Goal: Task Accomplishment & Management: Use online tool/utility

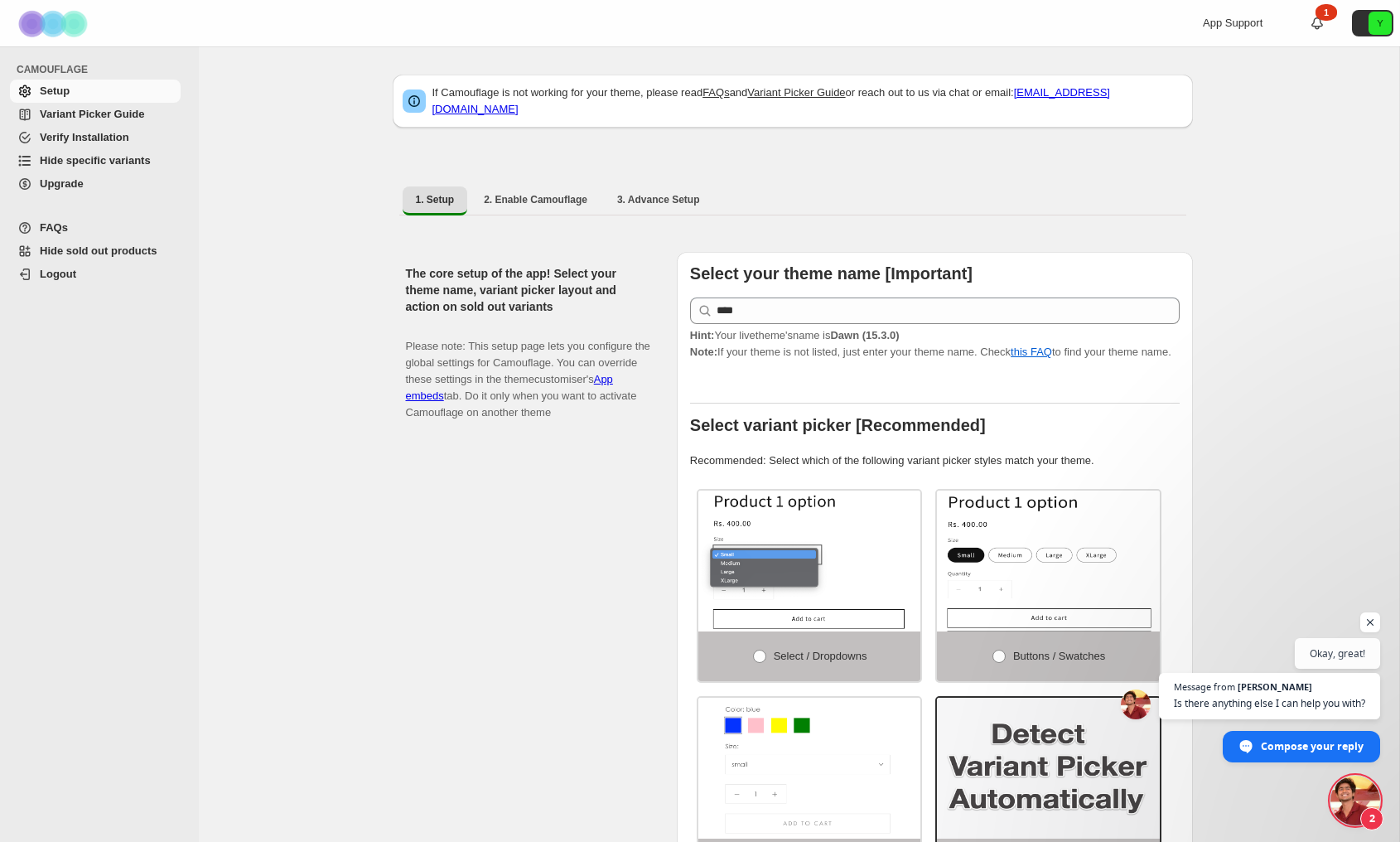
scroll to position [2931, 0]
click at [108, 160] on span "Hide specific variants" at bounding box center [95, 161] width 111 height 13
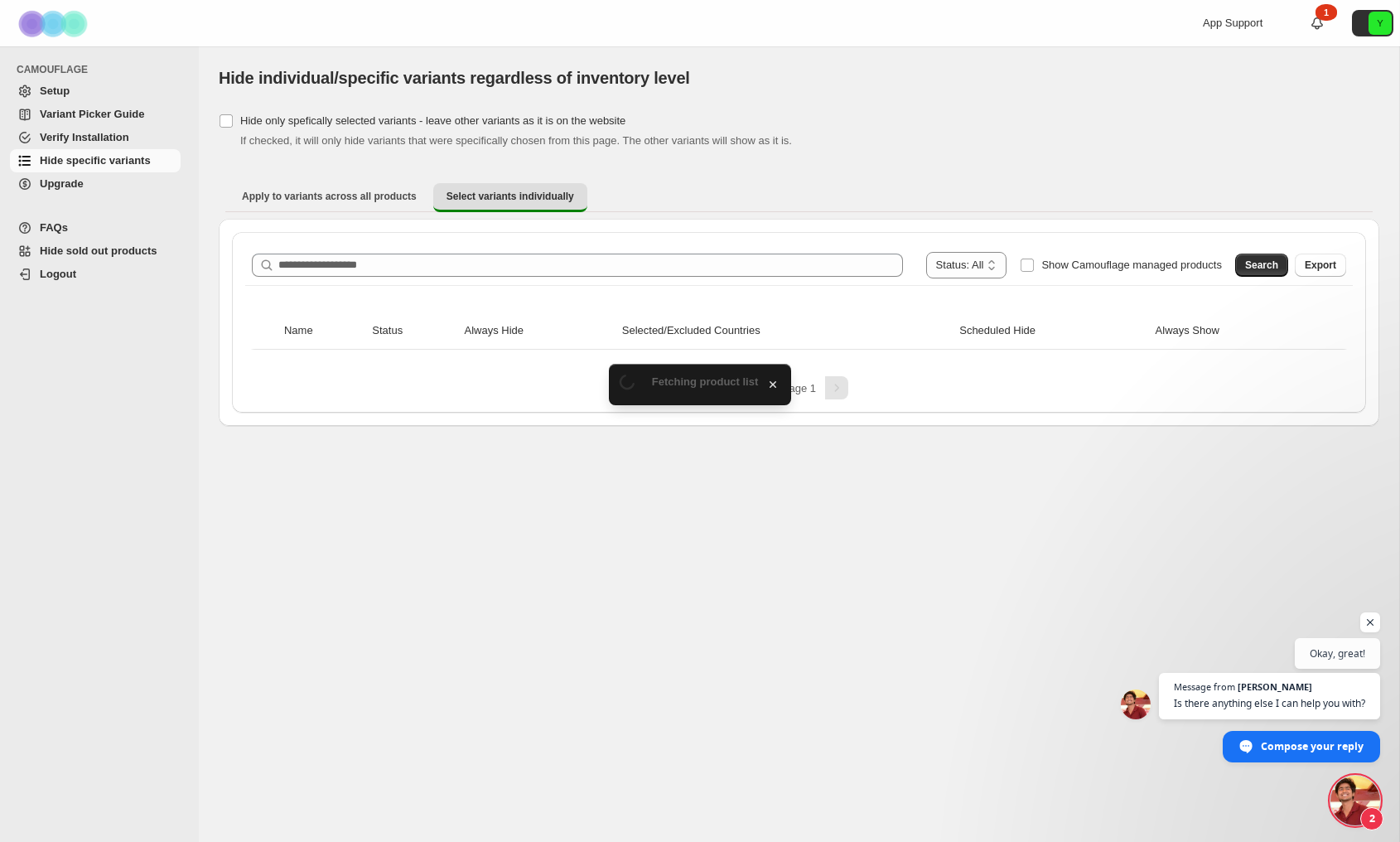
scroll to position [2931, 0]
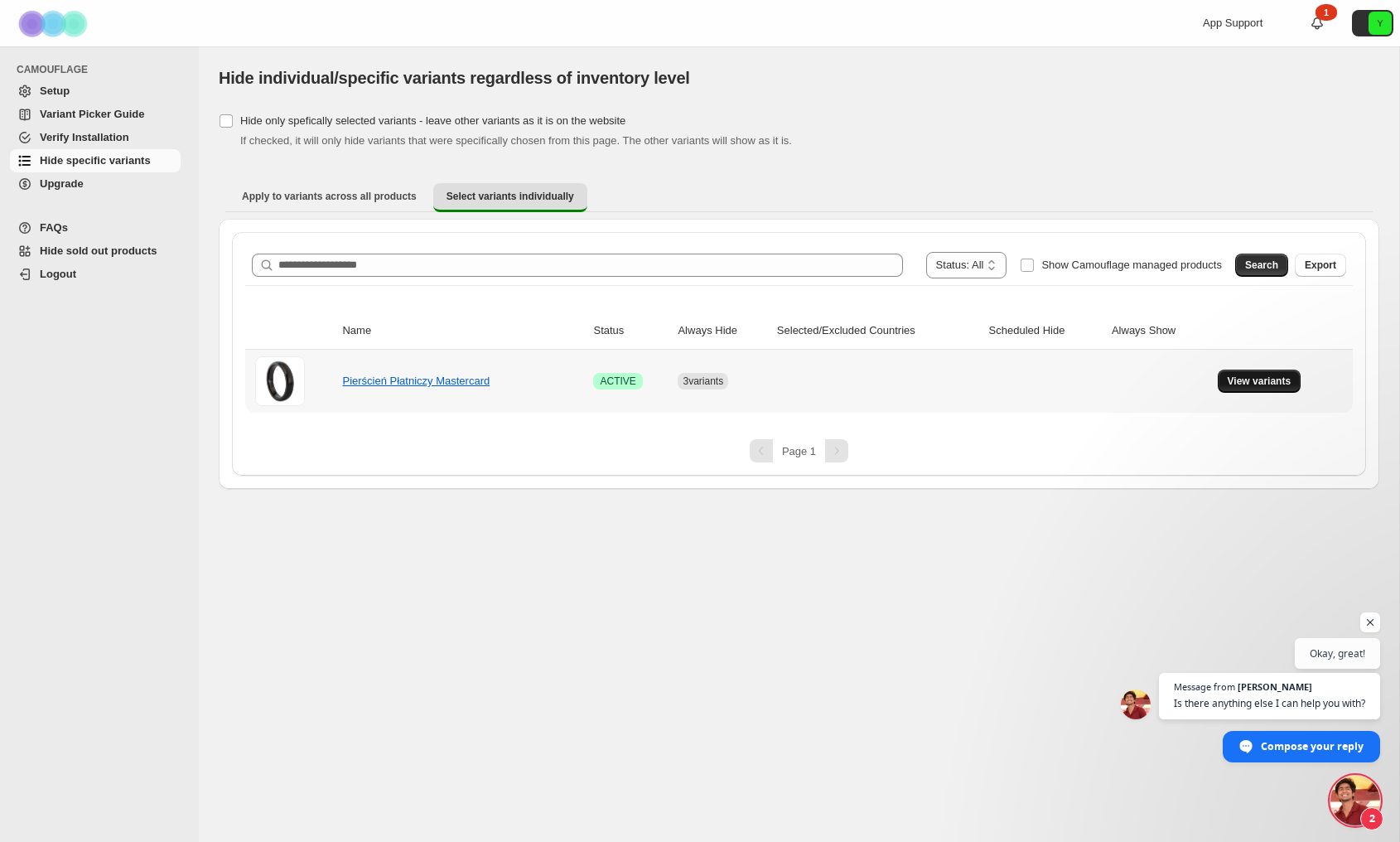
click at [1279, 386] on span "View variants" at bounding box center [1259, 381] width 63 height 13
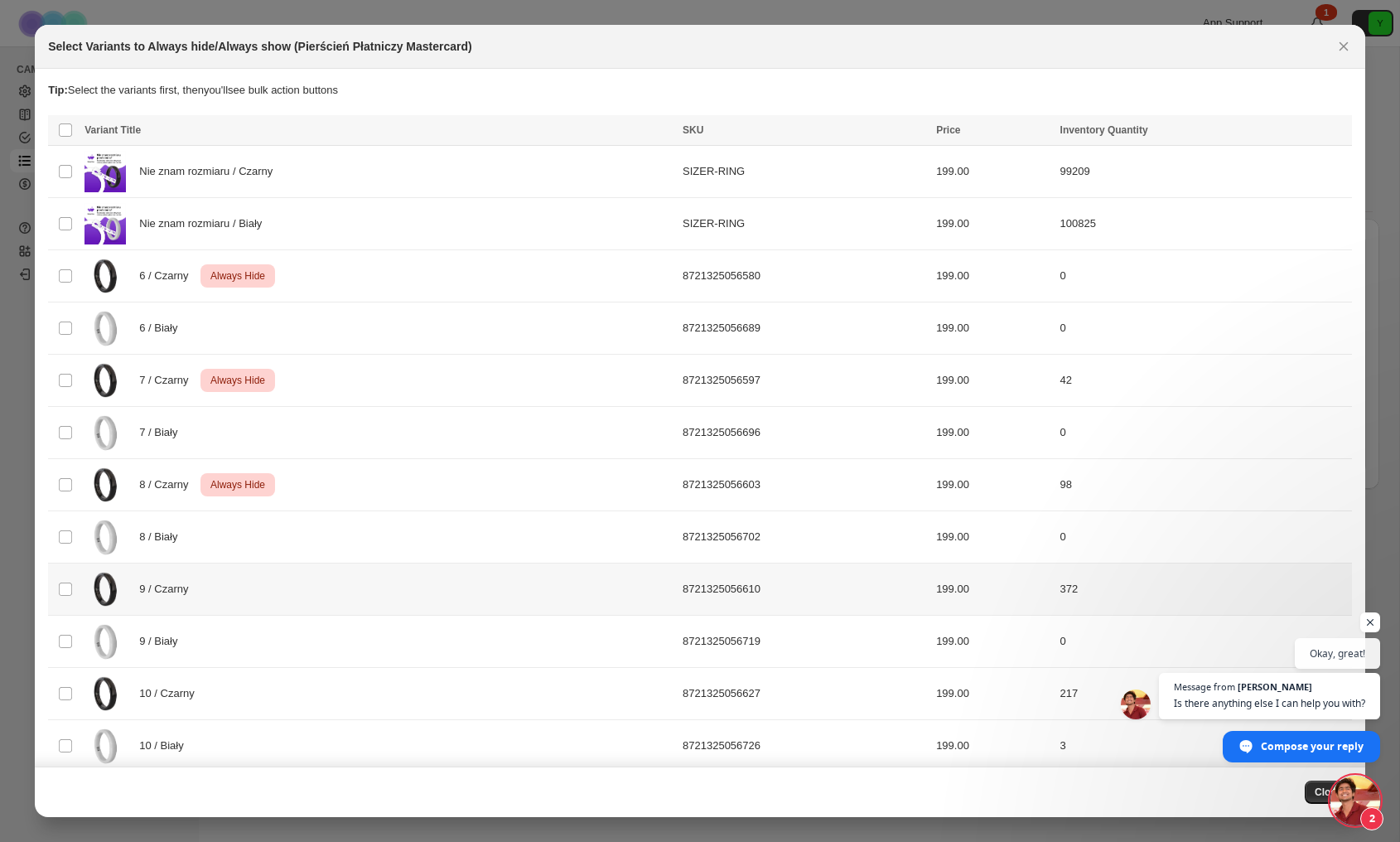
scroll to position [303, 0]
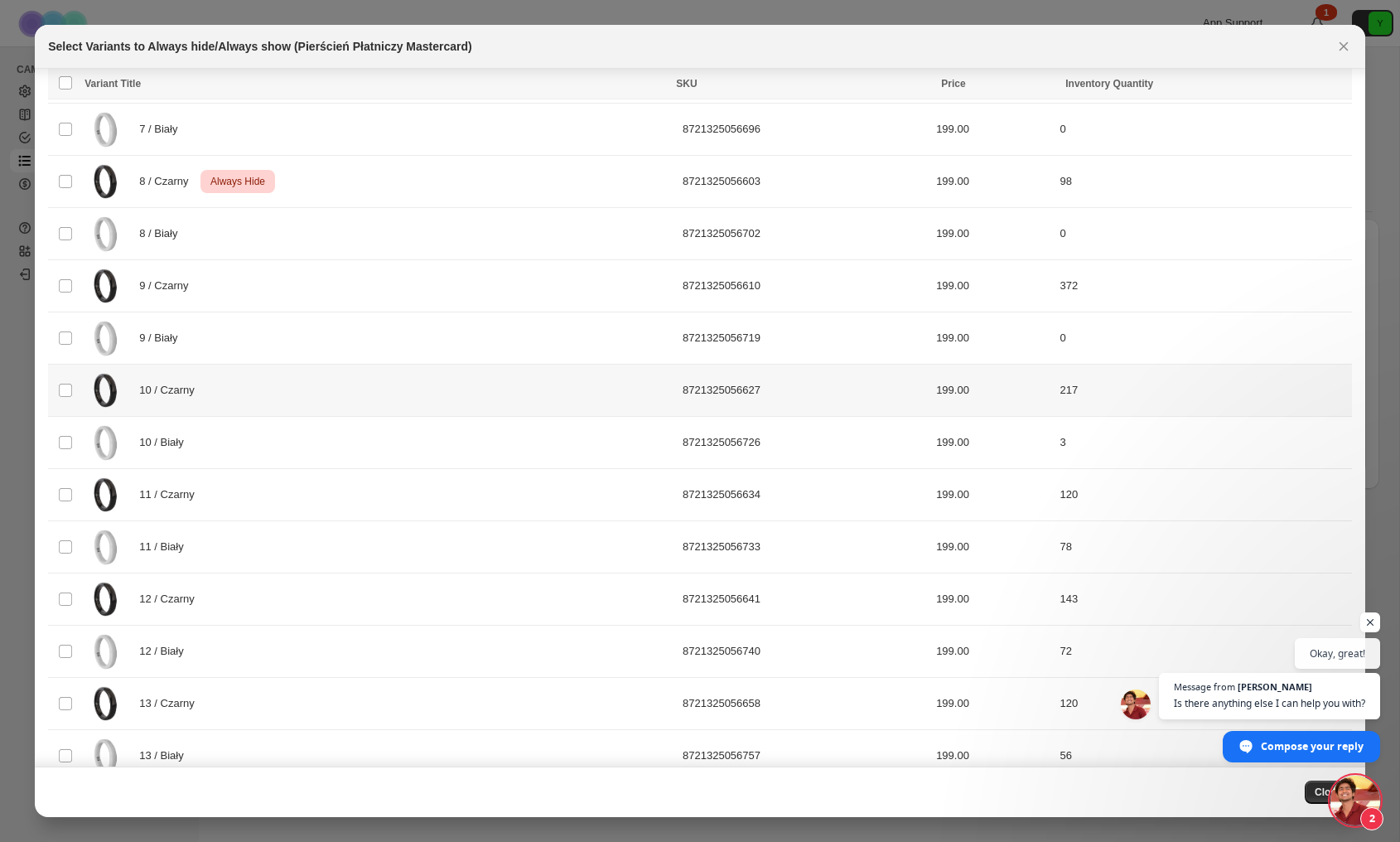
click at [66, 381] on td "Select product variant" at bounding box center [63, 390] width 31 height 52
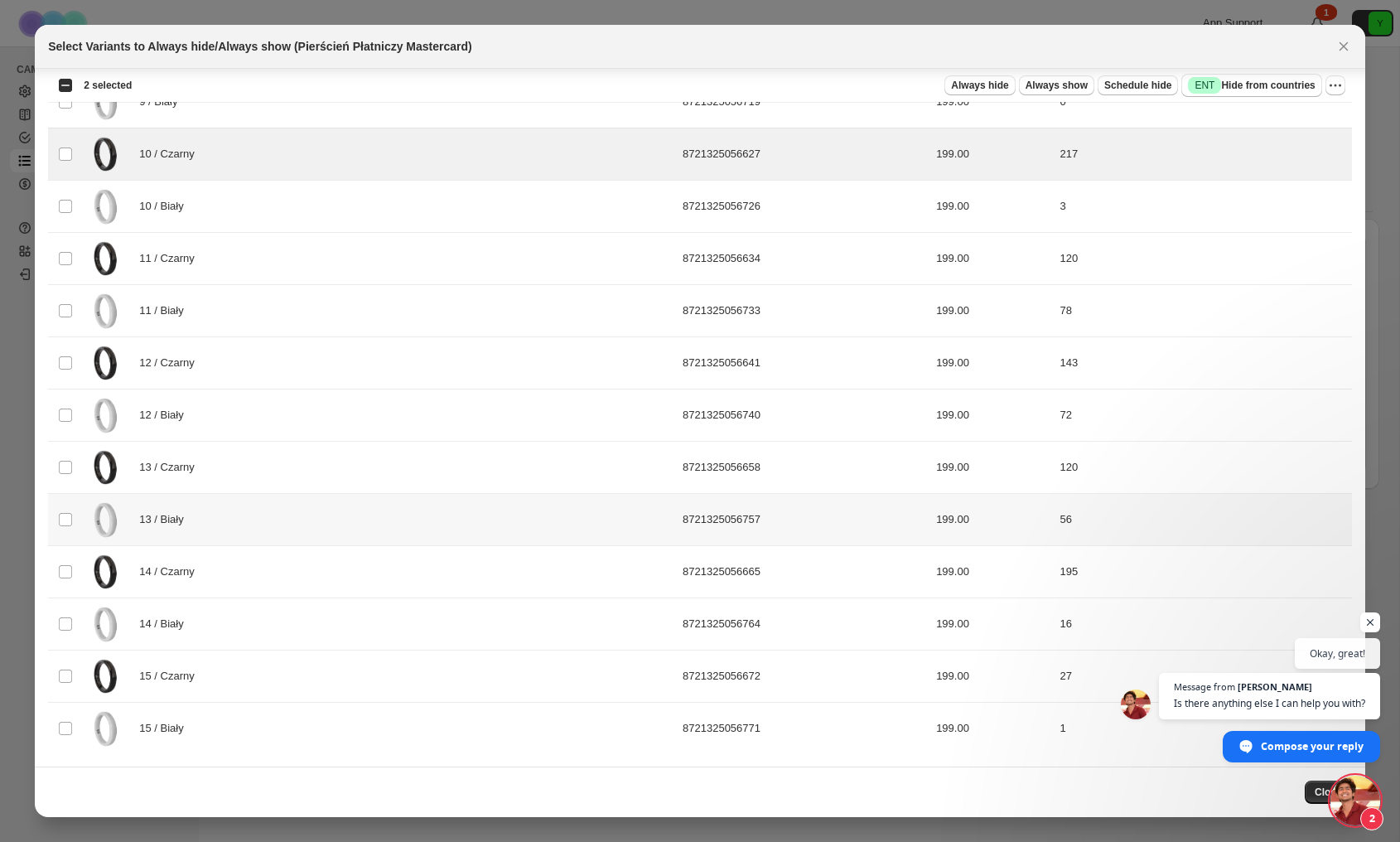
scroll to position [540, 0]
click at [1315, 793] on span "Close" at bounding box center [1328, 792] width 28 height 13
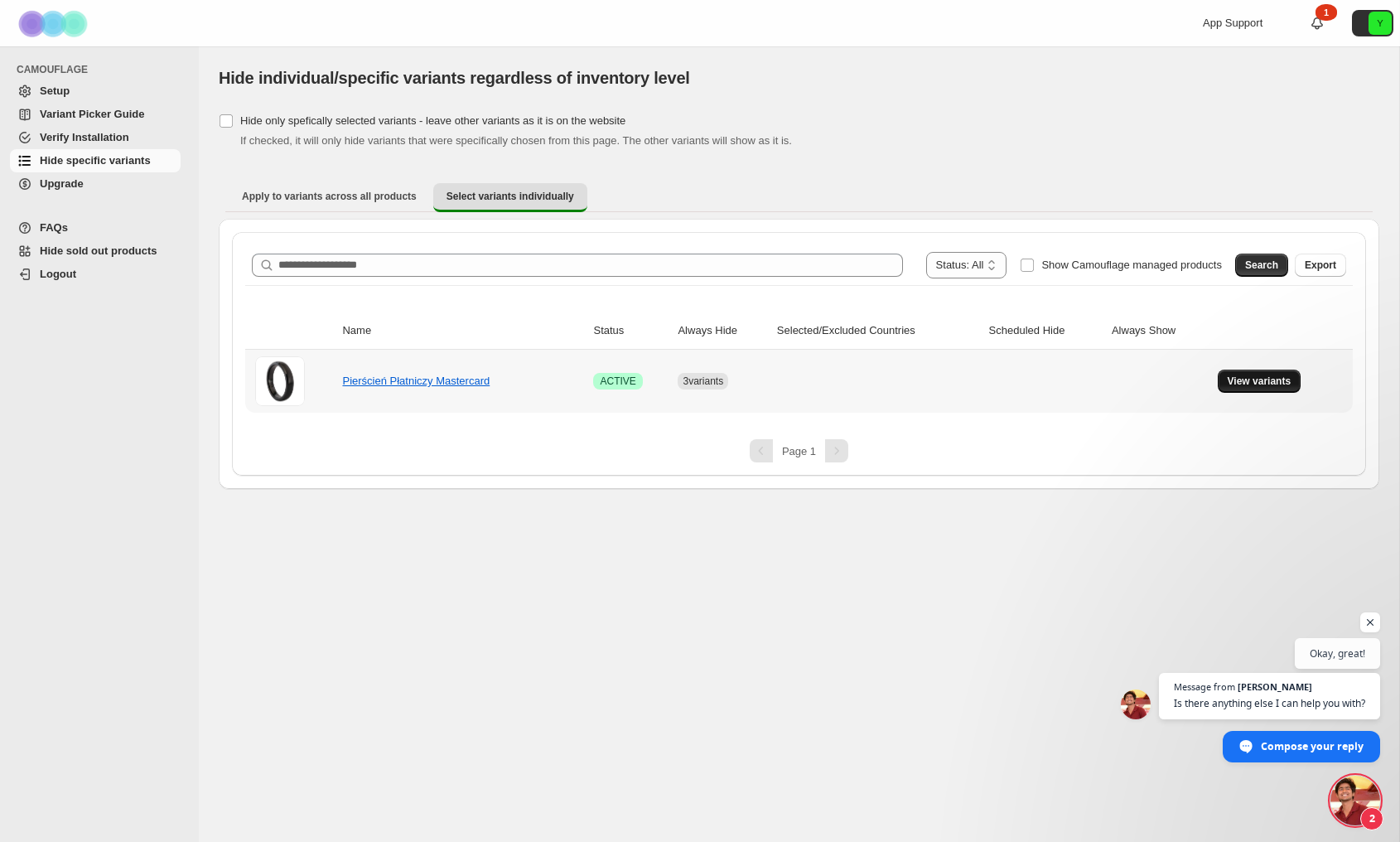
click at [1245, 373] on button "View variants" at bounding box center [1260, 381] width 84 height 23
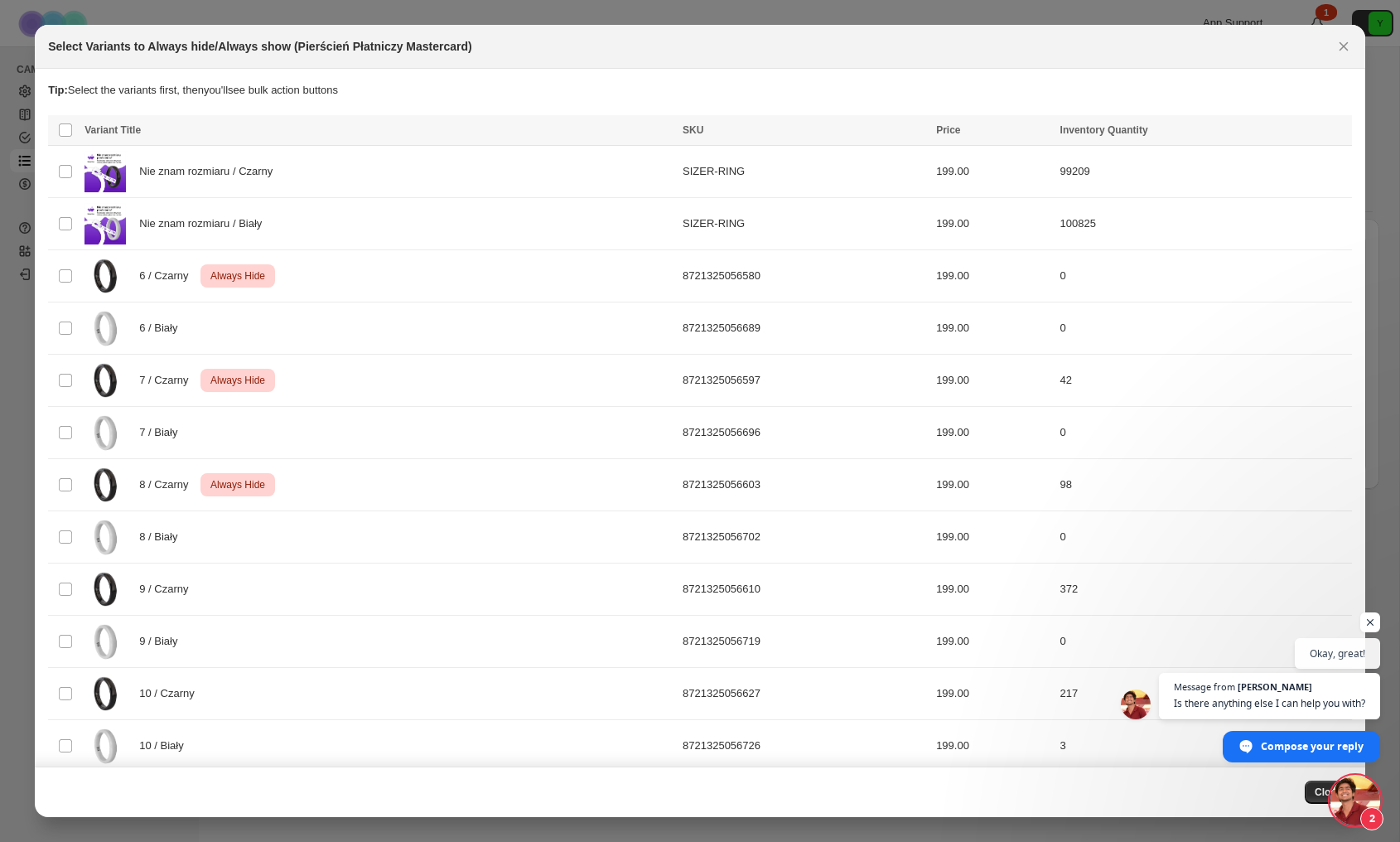
click at [1354, 801] on span "Open chat" at bounding box center [1355, 801] width 50 height 50
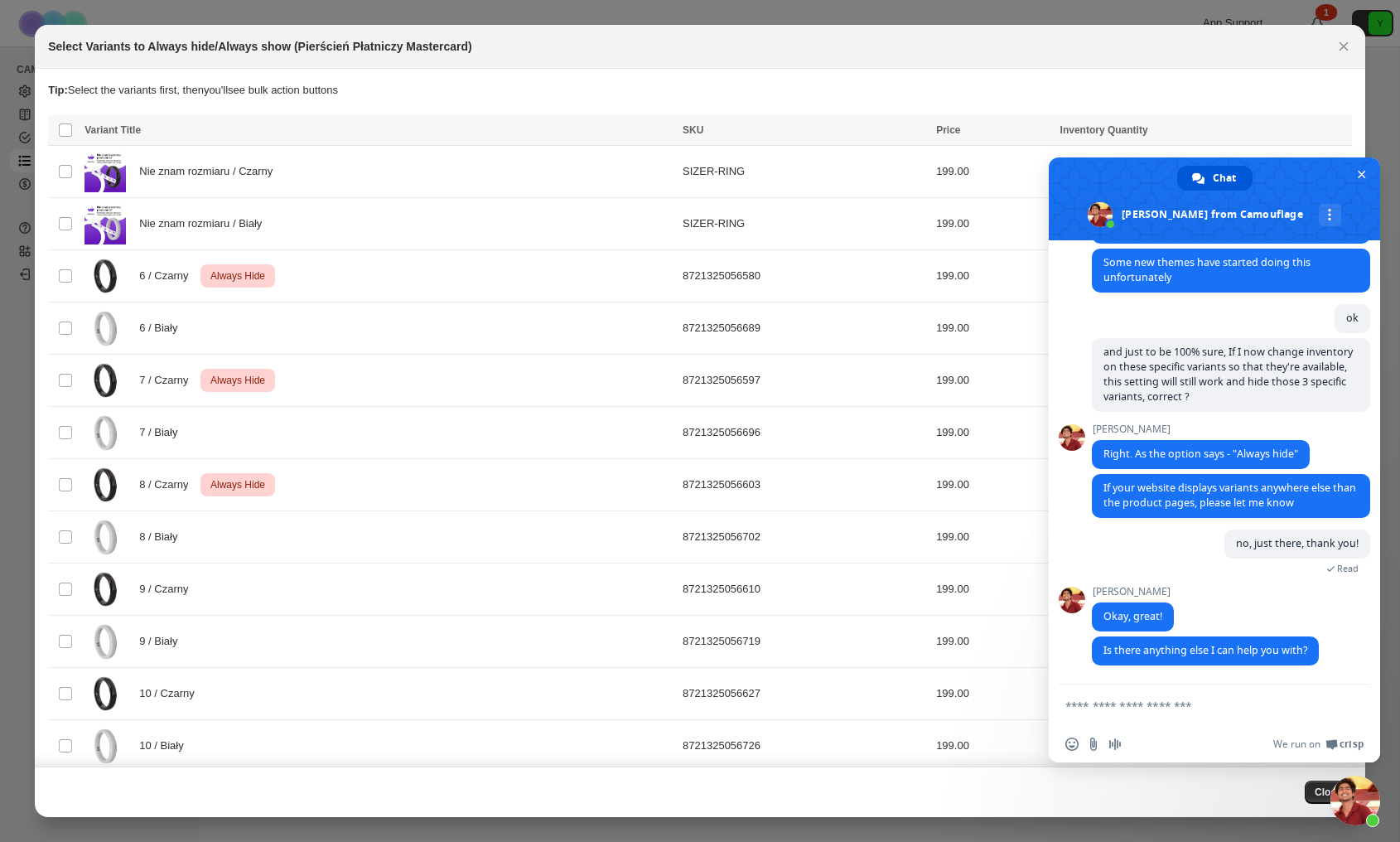
scroll to position [2951, 0]
click at [1362, 175] on span "Close chat" at bounding box center [1361, 174] width 8 height 8
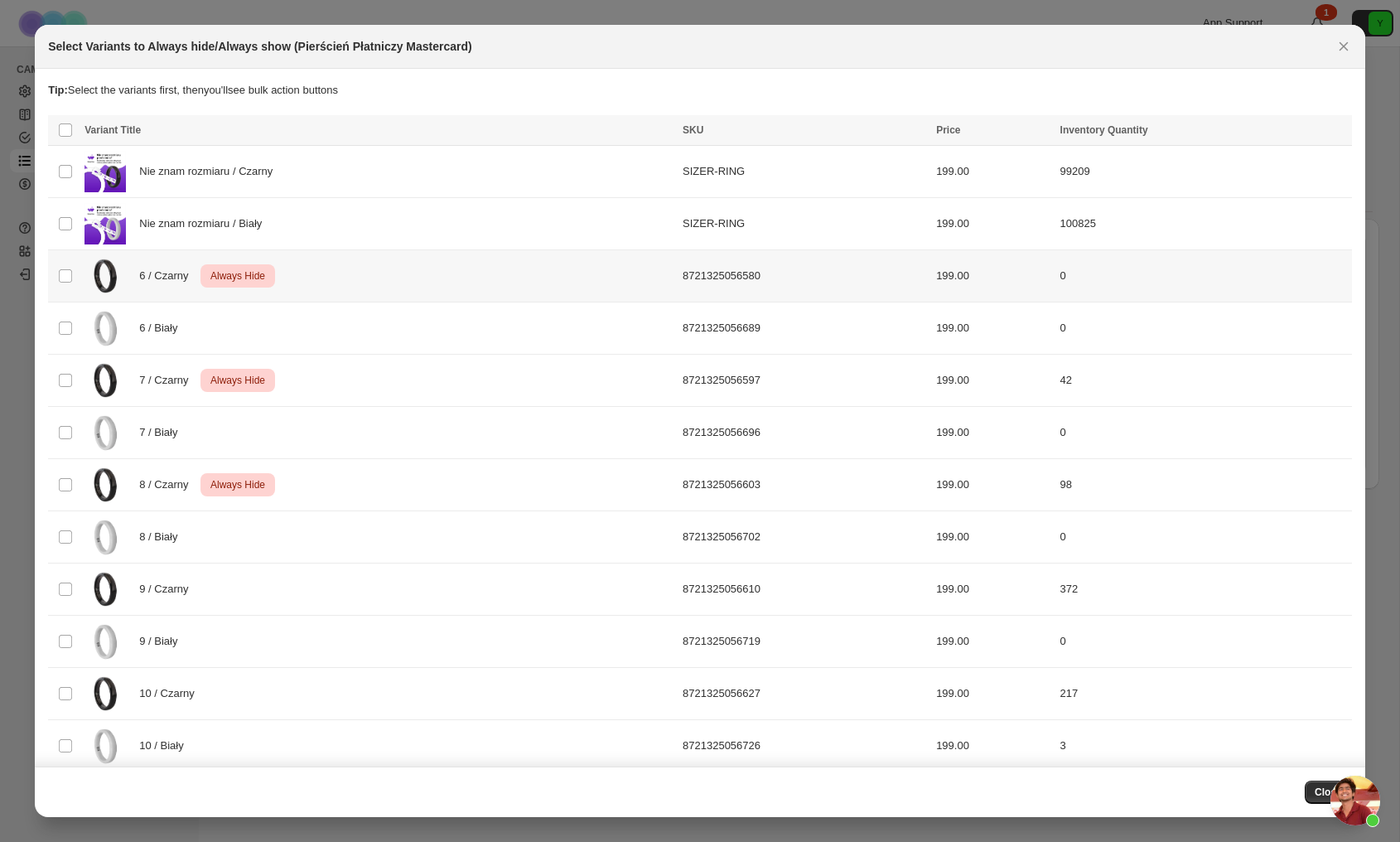
click at [123, 278] on img ":r1b:" at bounding box center [105, 275] width 41 height 41
click at [137, 375] on div "7 / Czarny Critical Always Hide" at bounding box center [378, 380] width 588 height 41
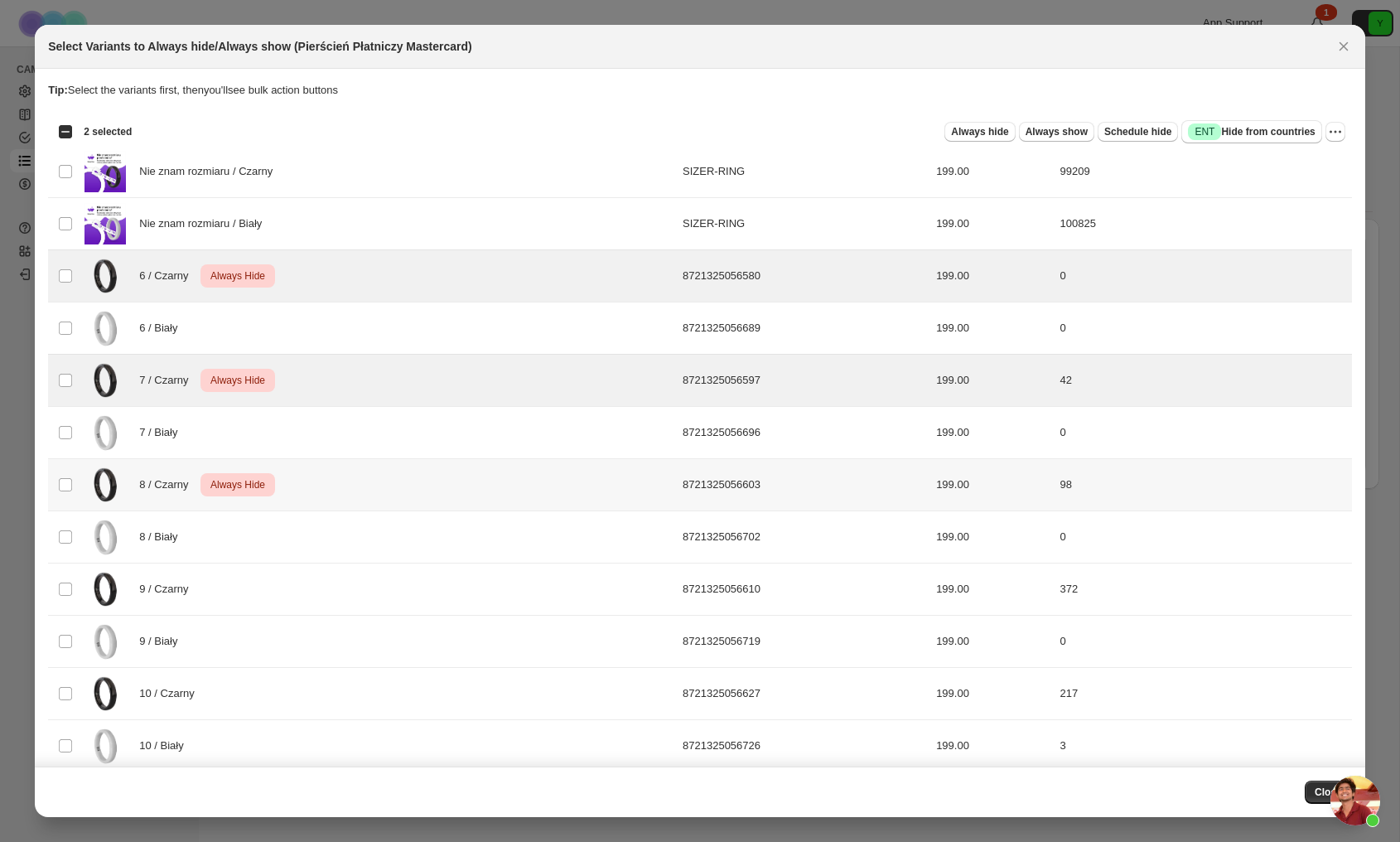
click at [137, 493] on div "8 / Czarny Critical Always Hide" at bounding box center [378, 484] width 588 height 41
click at [143, 595] on span "9 / Czarny" at bounding box center [168, 589] width 58 height 17
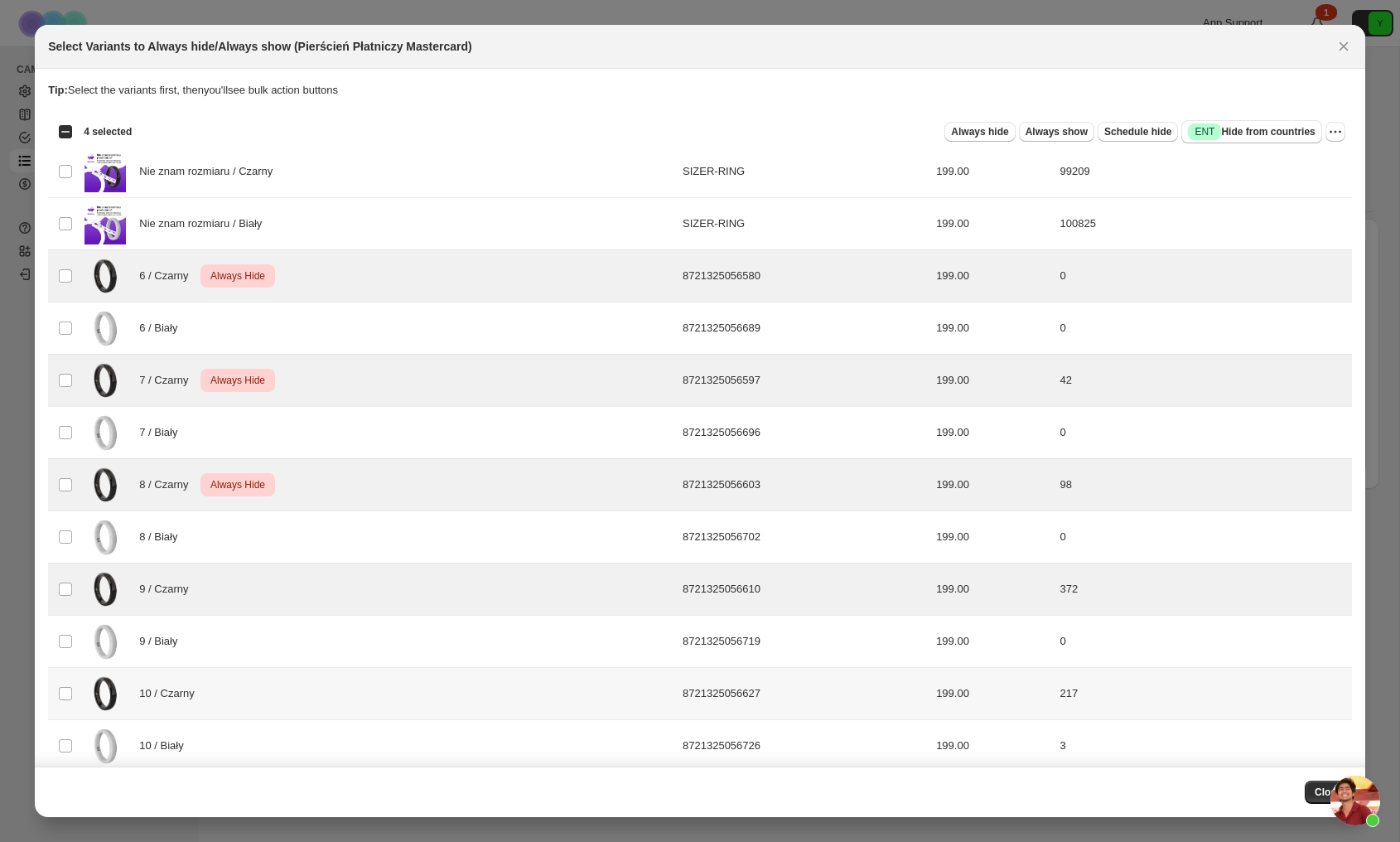
click at [140, 690] on span "10 / Czarny" at bounding box center [171, 693] width 63 height 17
click at [981, 130] on span "Always hide" at bounding box center [980, 131] width 57 height 13
